Goal: Task Accomplishment & Management: Manage account settings

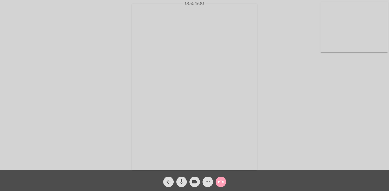
click at [221, 181] on mat-icon "call_end" at bounding box center [220, 182] width 6 height 6
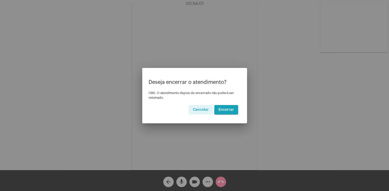
click at [224, 108] on button "Encerrar" at bounding box center [226, 109] width 24 height 9
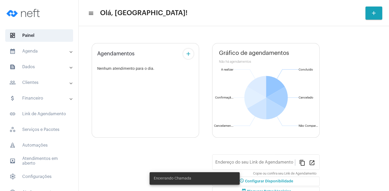
type input "[URL][DOMAIN_NAME][PERSON_NAME]"
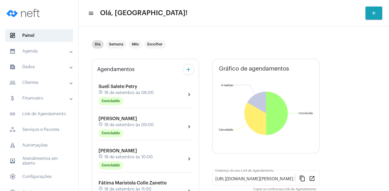
click at [26, 79] on mat-expansion-panel-header "people_outline Clientes" at bounding box center [40, 82] width 75 height 13
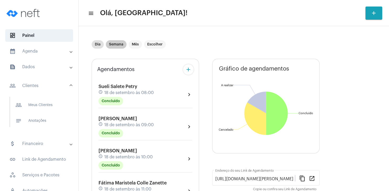
click at [121, 46] on mat-chip "Semana" at bounding box center [116, 44] width 21 height 8
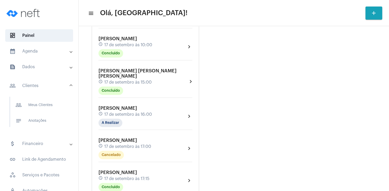
scroll to position [477, 0]
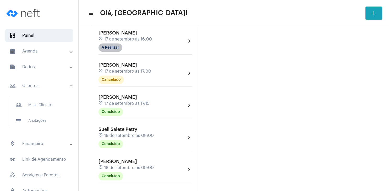
click at [117, 43] on mat-chip "A Realizar" at bounding box center [110, 47] width 24 height 8
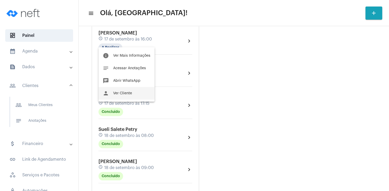
click at [132, 94] on button "person Ver Cliente" at bounding box center [126, 93] width 56 height 13
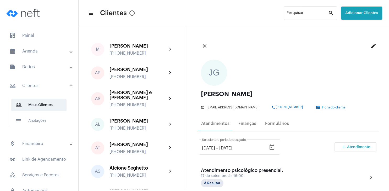
scroll to position [75, 0]
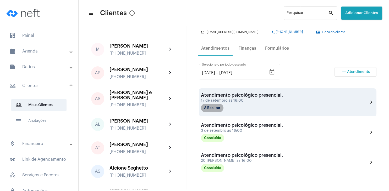
click at [221, 109] on mat-chip "A Realizar" at bounding box center [212, 108] width 23 height 8
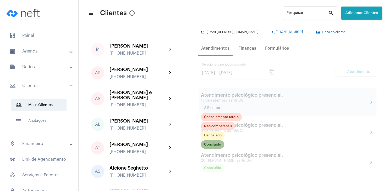
click at [219, 146] on mat-chip "Concluído" at bounding box center [212, 145] width 23 height 8
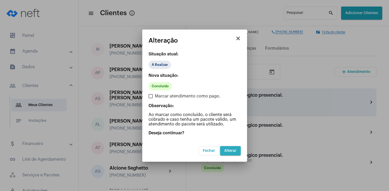
click at [233, 151] on span "Alterar" at bounding box center [230, 151] width 12 height 4
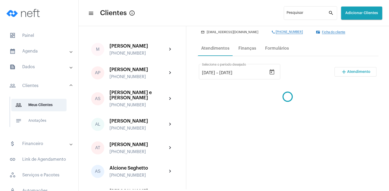
click at [344, 73] on mat-icon "add" at bounding box center [343, 72] width 6 height 6
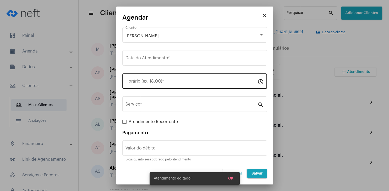
click at [179, 83] on input "Horário (ex: 18:00) *" at bounding box center [191, 82] width 132 height 5
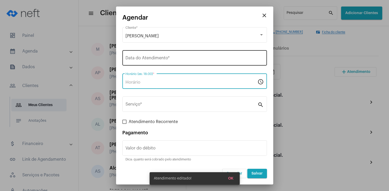
click at [165, 59] on input "Data do Atendimento *" at bounding box center [194, 59] width 138 height 5
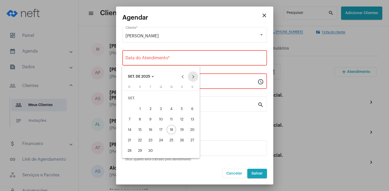
click at [194, 75] on button "Next month" at bounding box center [193, 76] width 10 height 10
click at [161, 99] on div "1" at bounding box center [160, 98] width 9 height 9
type input "[DATE]"
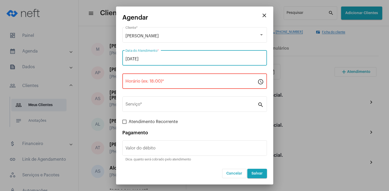
click at [147, 81] on input "Horário (ex: 18:00) *" at bounding box center [191, 82] width 132 height 5
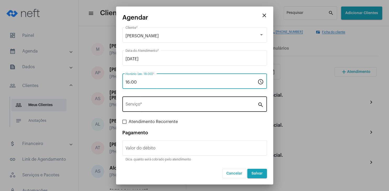
type input "16:00"
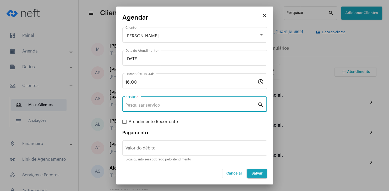
click at [149, 104] on input "Serviço *" at bounding box center [191, 105] width 132 height 5
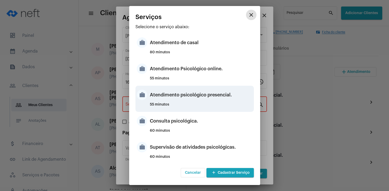
click at [209, 92] on div "Atendimento psicológico presencial." at bounding box center [201, 95] width 103 height 16
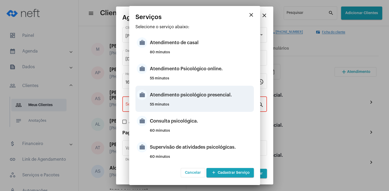
type input "Atendimento psicológico presencial."
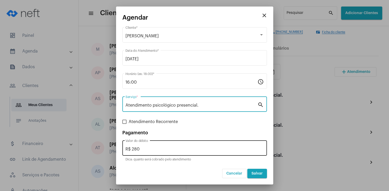
click at [152, 149] on input "R$ 280" at bounding box center [194, 149] width 138 height 5
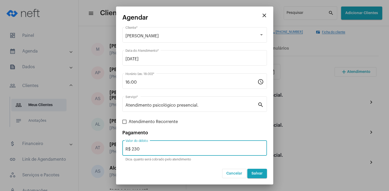
type input "R$ 230"
click at [257, 176] on button "Salvar" at bounding box center [257, 173] width 20 height 9
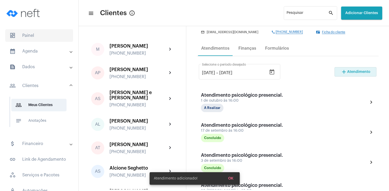
click at [33, 34] on span "dashboard Painel" at bounding box center [39, 35] width 68 height 13
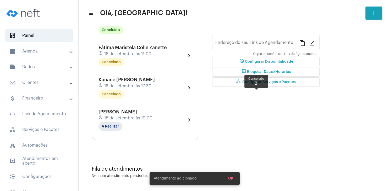
type input "[URL][DOMAIN_NAME][PERSON_NAME]"
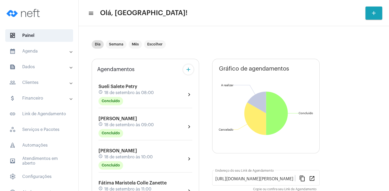
click at [34, 86] on mat-expansion-panel-header "people_outline Clientes" at bounding box center [40, 82] width 75 height 13
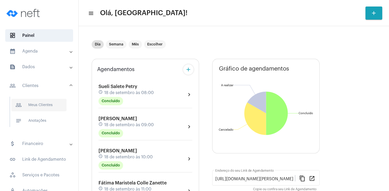
click at [42, 106] on span "people_outline Meus Clientes" at bounding box center [38, 105] width 55 height 13
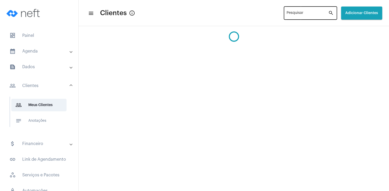
click at [287, 15] on input "Pesquisar" at bounding box center [307, 14] width 42 height 4
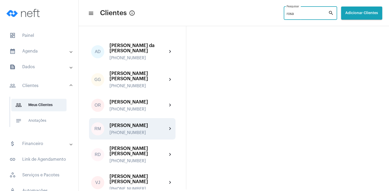
type input "rosa"
click at [144, 123] on div "[PERSON_NAME] [PHONE_NUMBER]" at bounding box center [138, 129] width 58 height 12
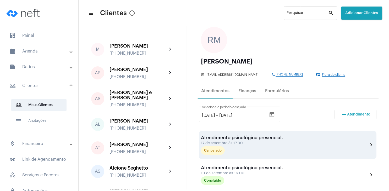
scroll to position [50, 0]
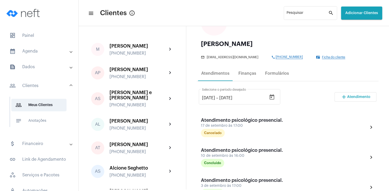
click at [351, 97] on span "Atendimento" at bounding box center [358, 97] width 23 height 4
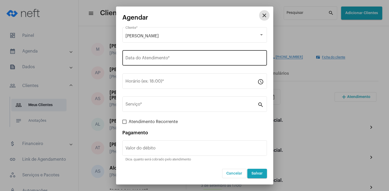
click at [143, 59] on input "Data do Atendimento *" at bounding box center [194, 59] width 138 height 5
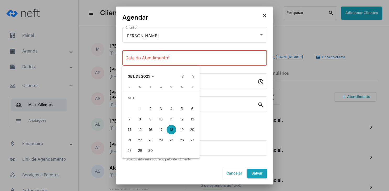
click at [161, 141] on div "24" at bounding box center [160, 140] width 9 height 9
type input "[DATE]"
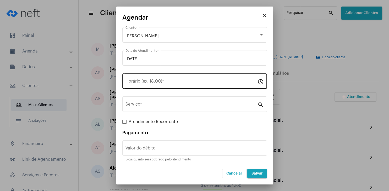
click at [138, 80] on div "Horário (ex: 18:00) *" at bounding box center [191, 80] width 132 height 16
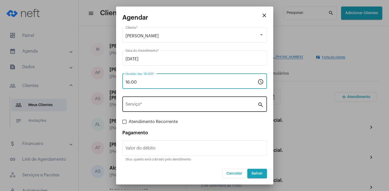
type input "16:00"
click at [140, 102] on div "Serviço *" at bounding box center [191, 104] width 132 height 16
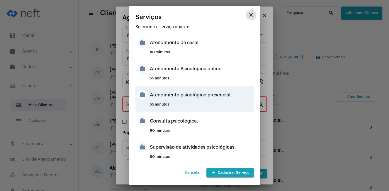
click at [213, 98] on div "Atendimento psicológico presencial." at bounding box center [201, 95] width 103 height 16
type input "Atendimento psicológico presencial."
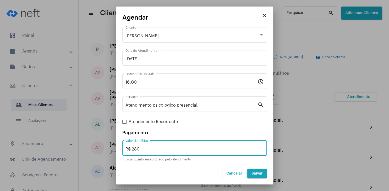
click at [177, 149] on input "R$ 280" at bounding box center [194, 149] width 138 height 5
type input "R$ 250"
click at [249, 173] on button "Salvar" at bounding box center [257, 173] width 20 height 9
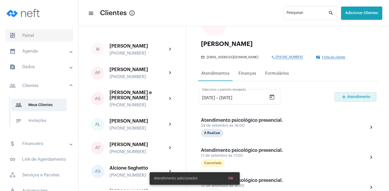
click at [30, 38] on span "dashboard Painel" at bounding box center [39, 35] width 68 height 13
